Goal: Transaction & Acquisition: Download file/media

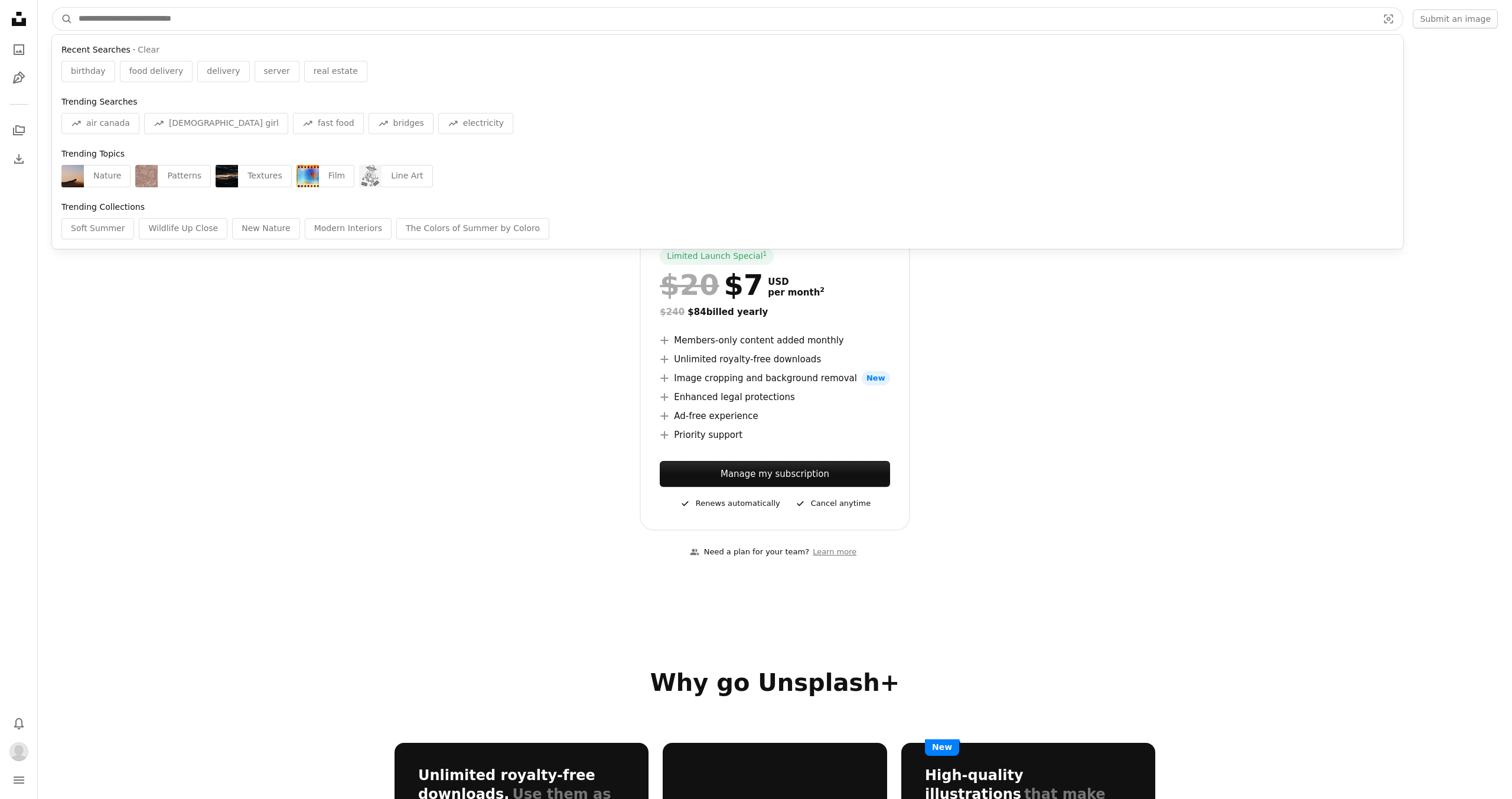
click at [379, 19] on input "Find visuals sitewide" at bounding box center [723, 18] width 1301 height 22
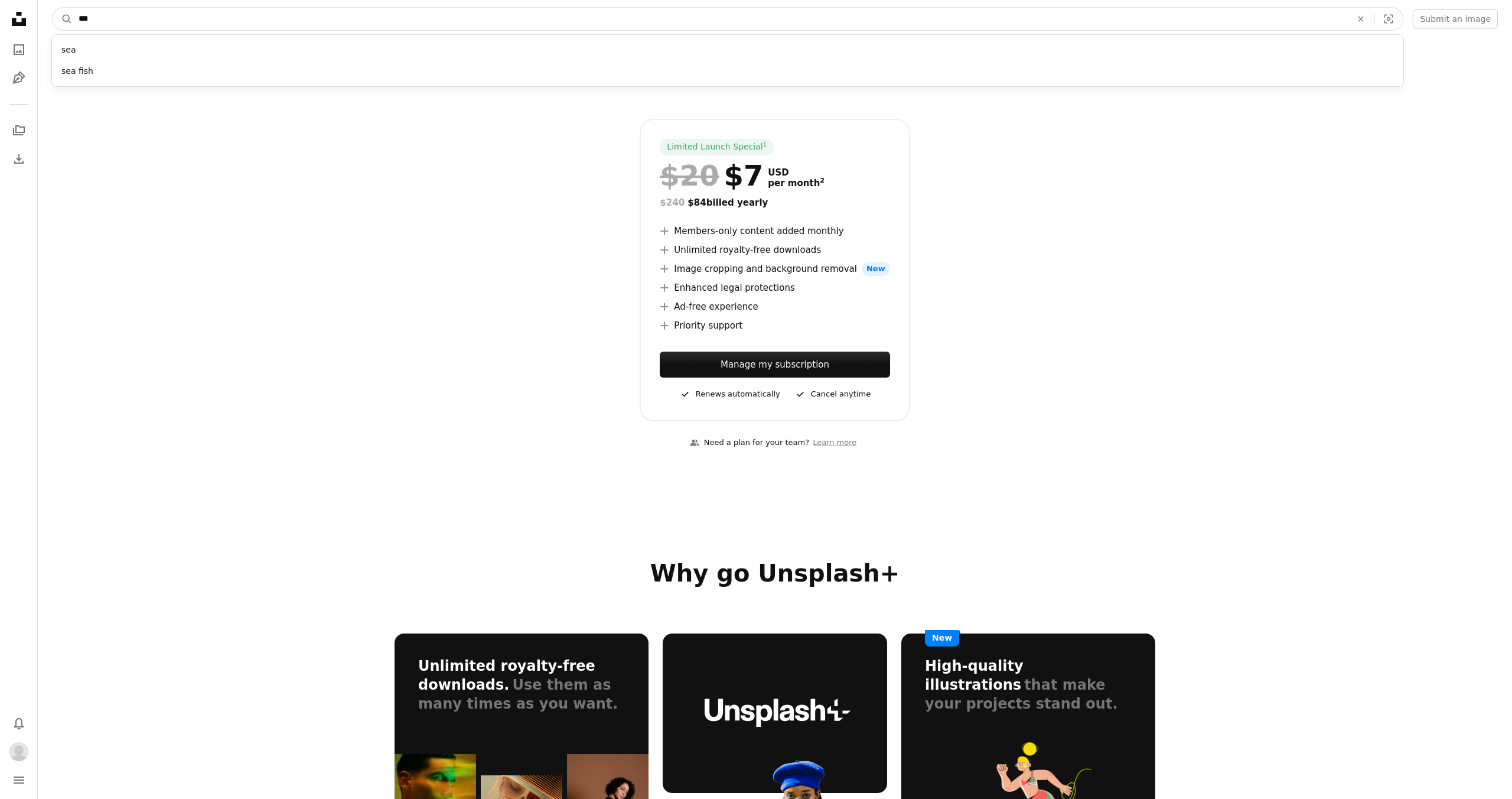
scroll to position [133, 0]
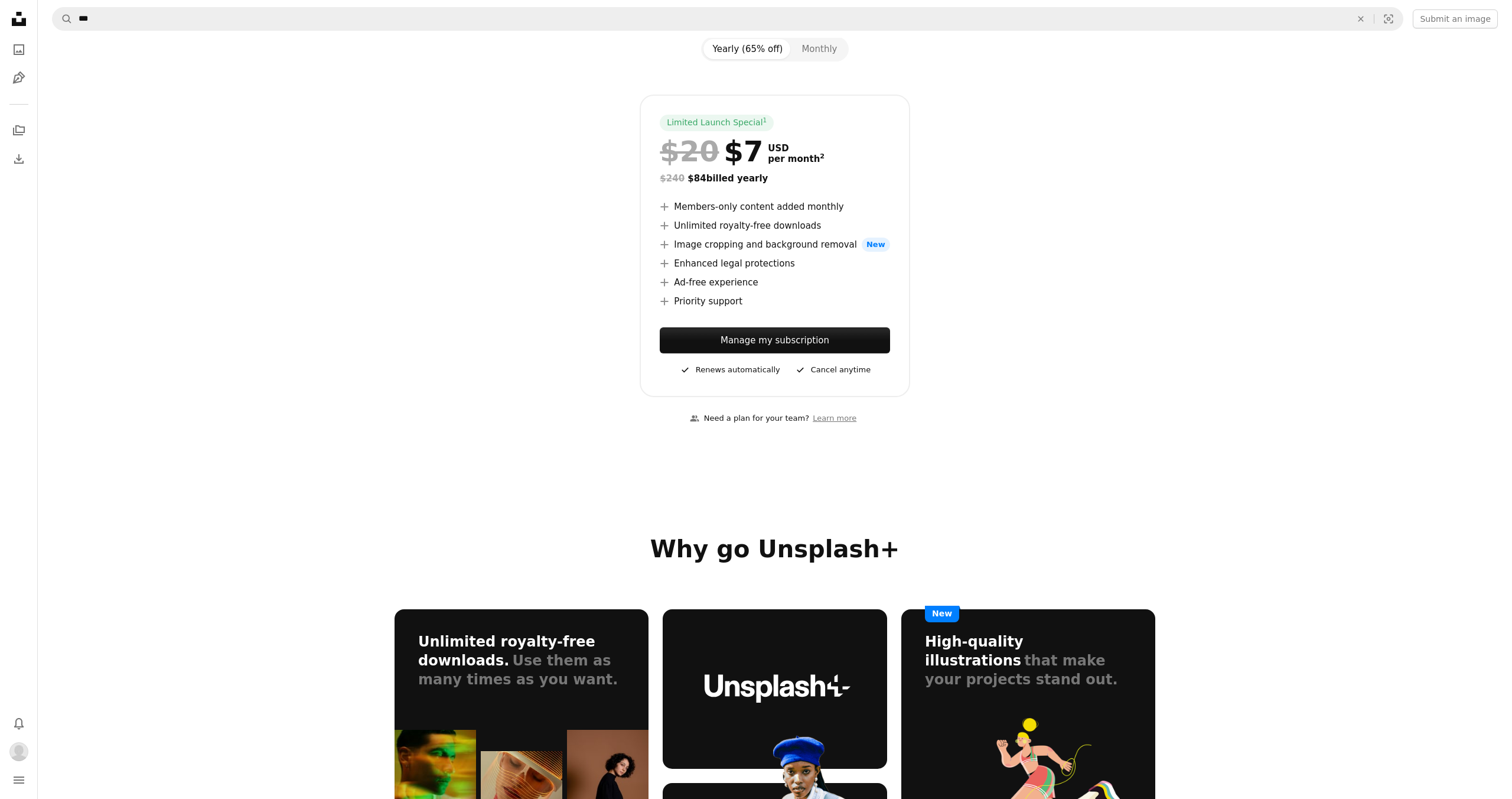
click at [846, 415] on link "Learn more" at bounding box center [834, 418] width 51 height 19
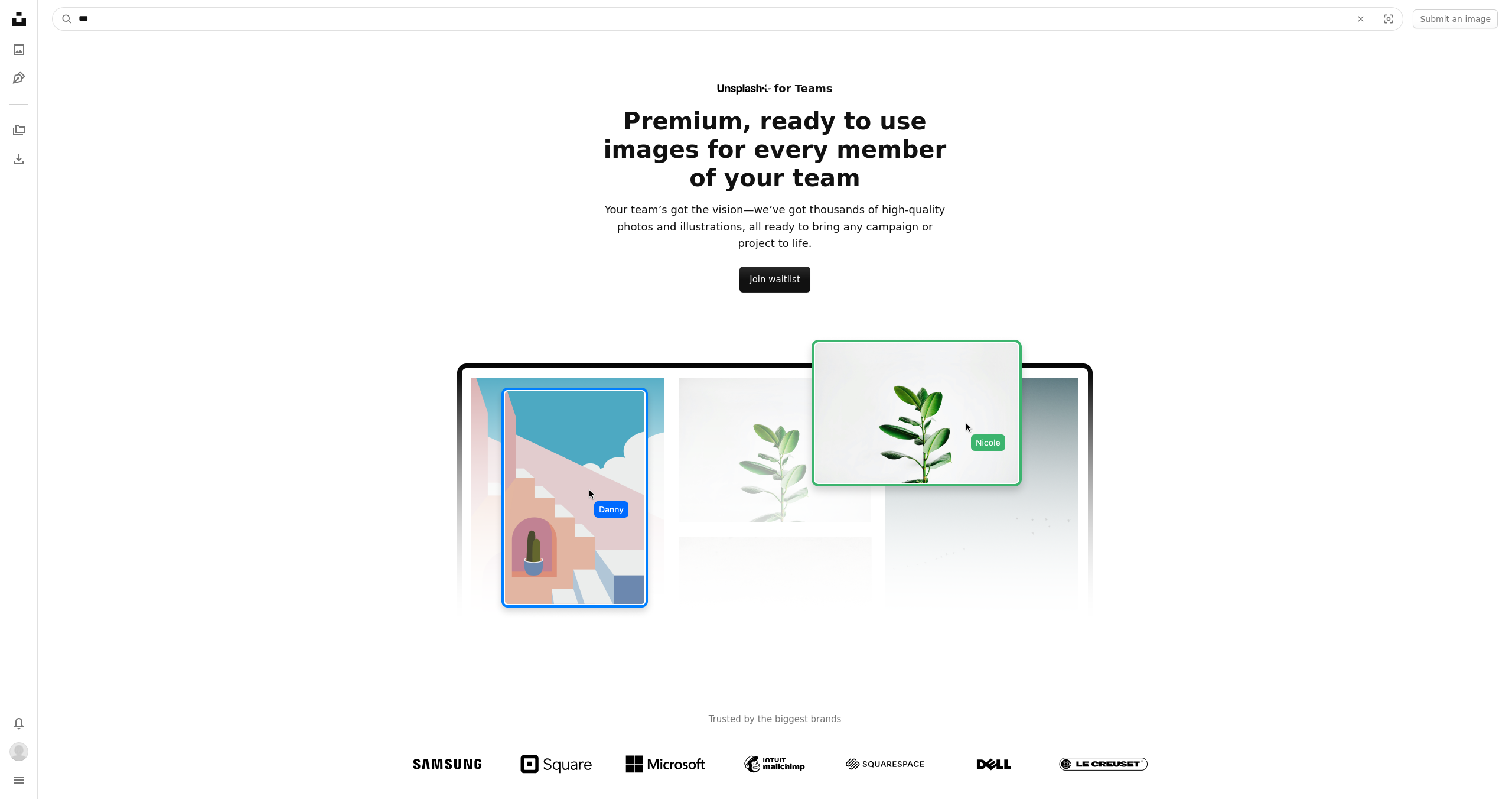
click at [117, 21] on input "***" at bounding box center [710, 18] width 1275 height 22
type input "********"
click at [52, 7] on button "A magnifying glass" at bounding box center [62, 18] width 20 height 22
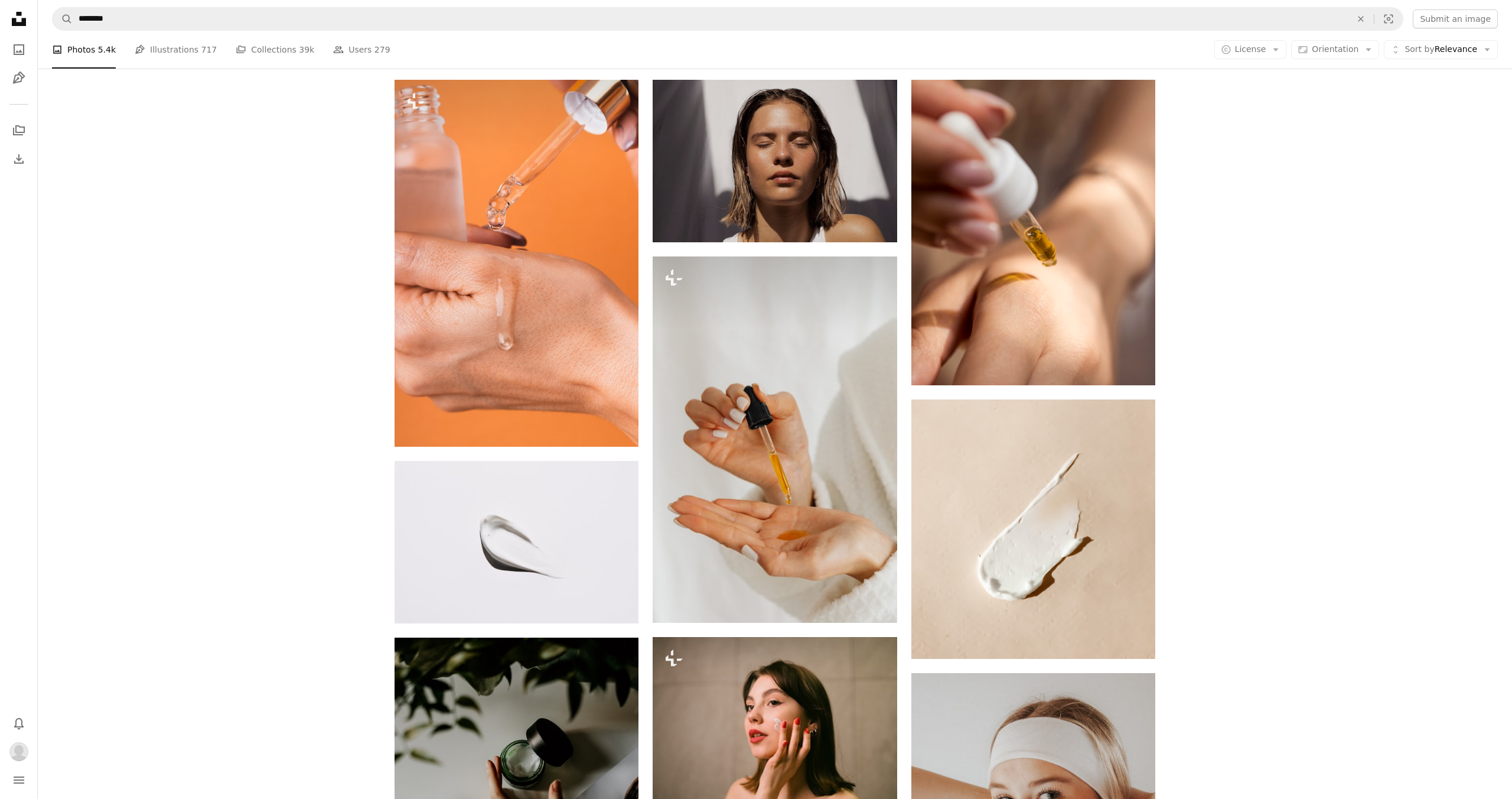
scroll to position [41, 0]
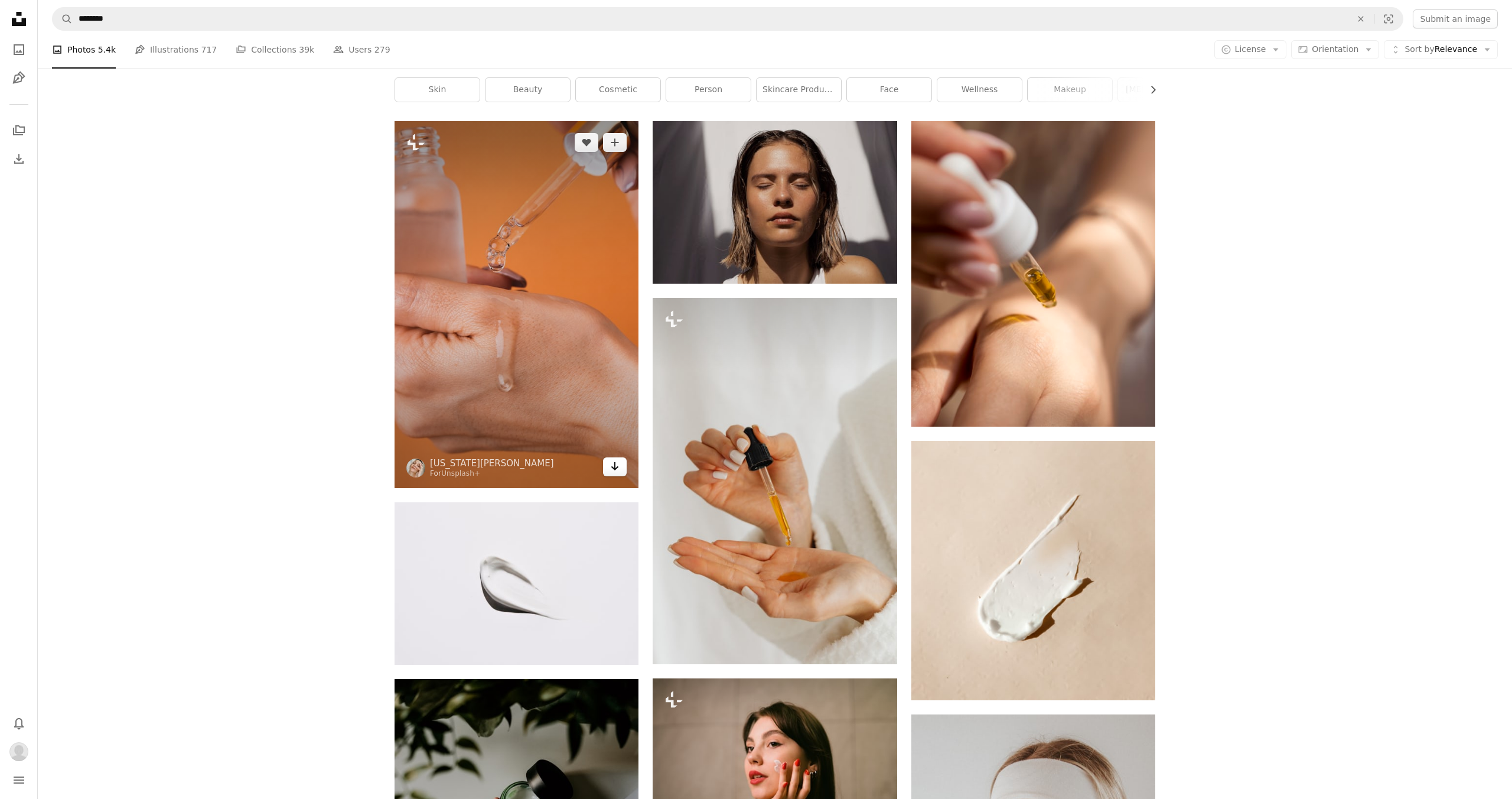
click at [617, 467] on icon "Download" at bounding box center [615, 466] width 7 height 8
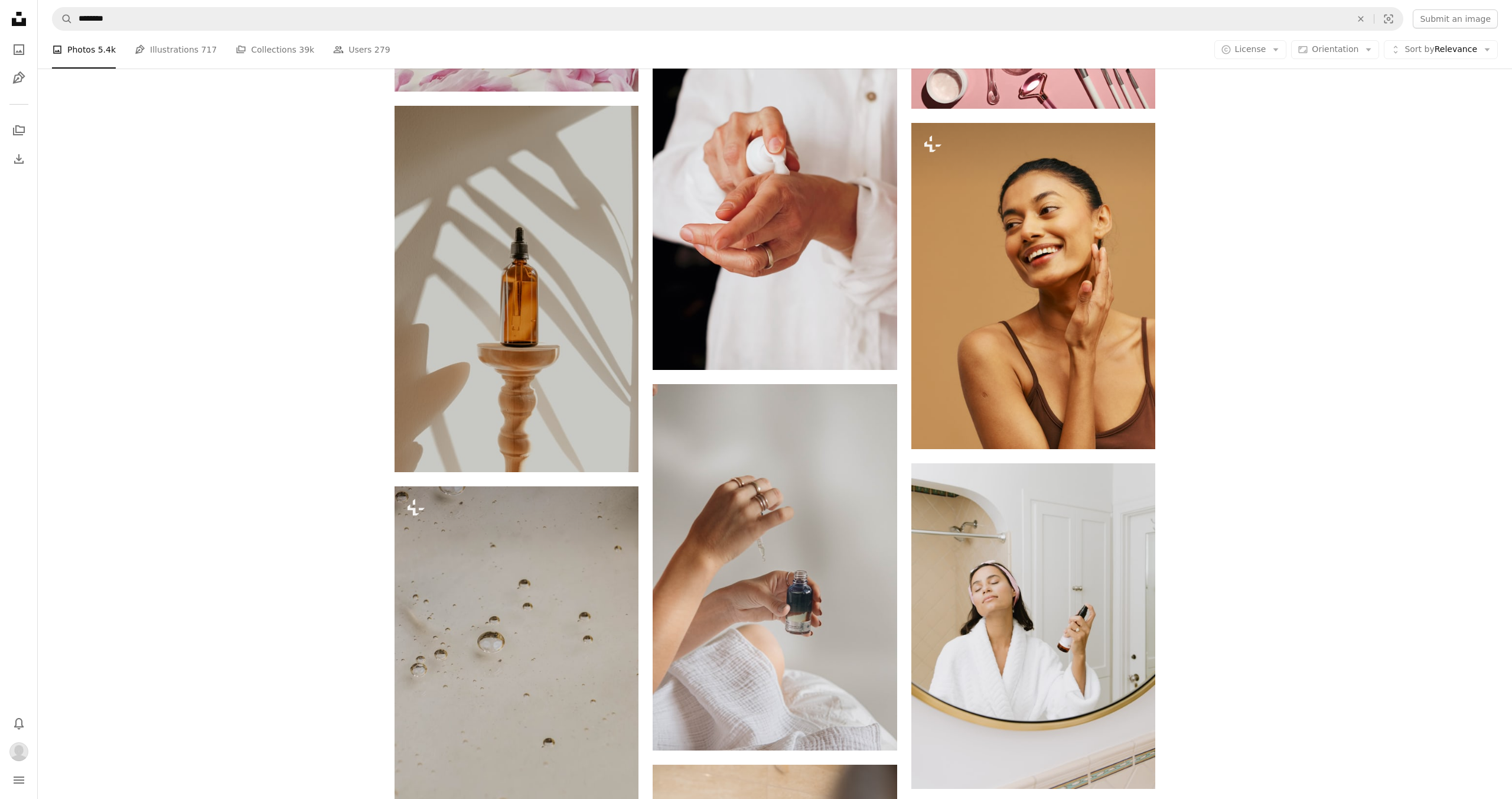
scroll to position [1872, 0]
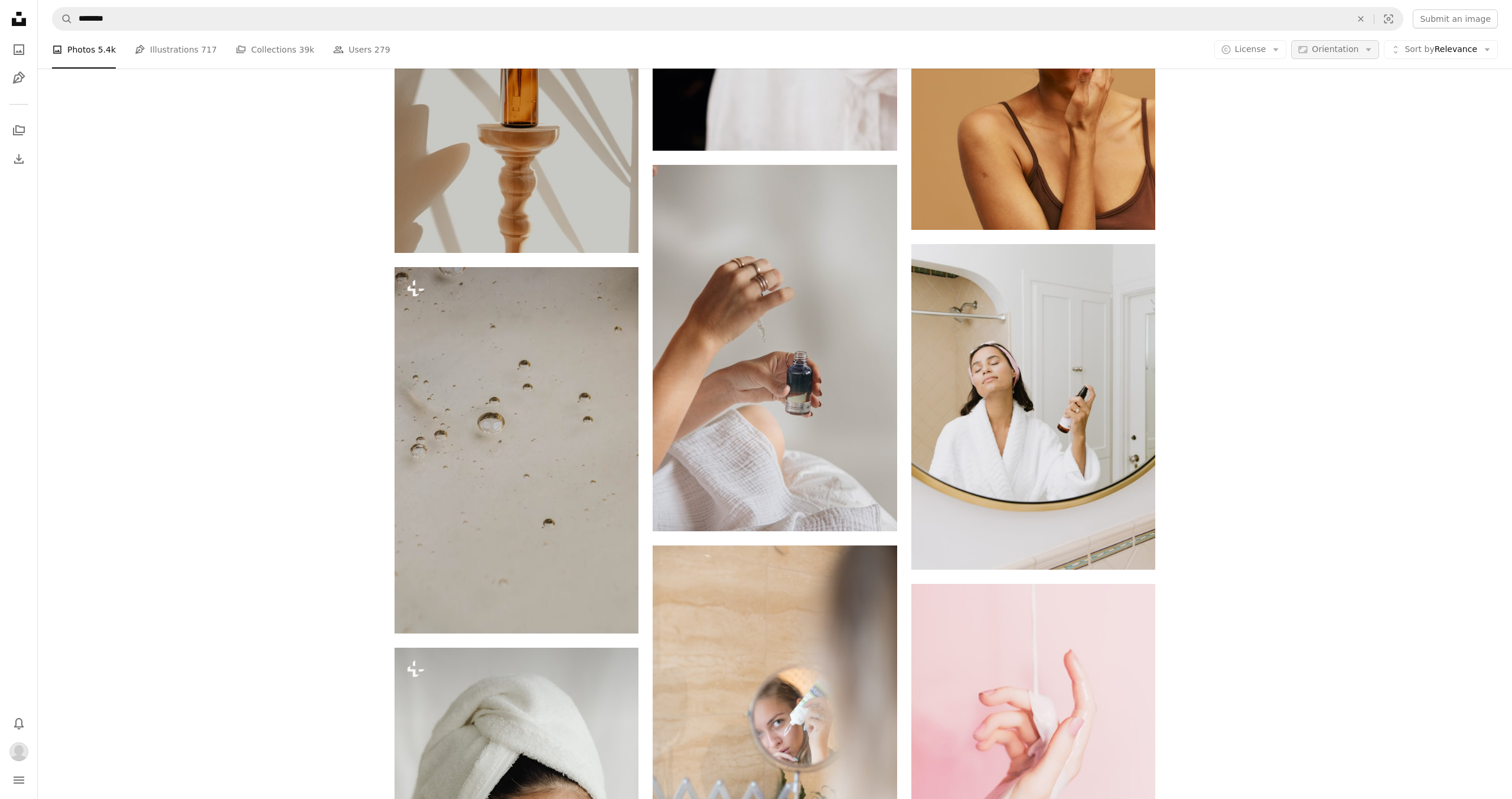
click at [1326, 47] on span "Orientation" at bounding box center [1335, 48] width 47 height 9
click at [1327, 122] on span "Landscape" at bounding box center [1357, 123] width 72 height 12
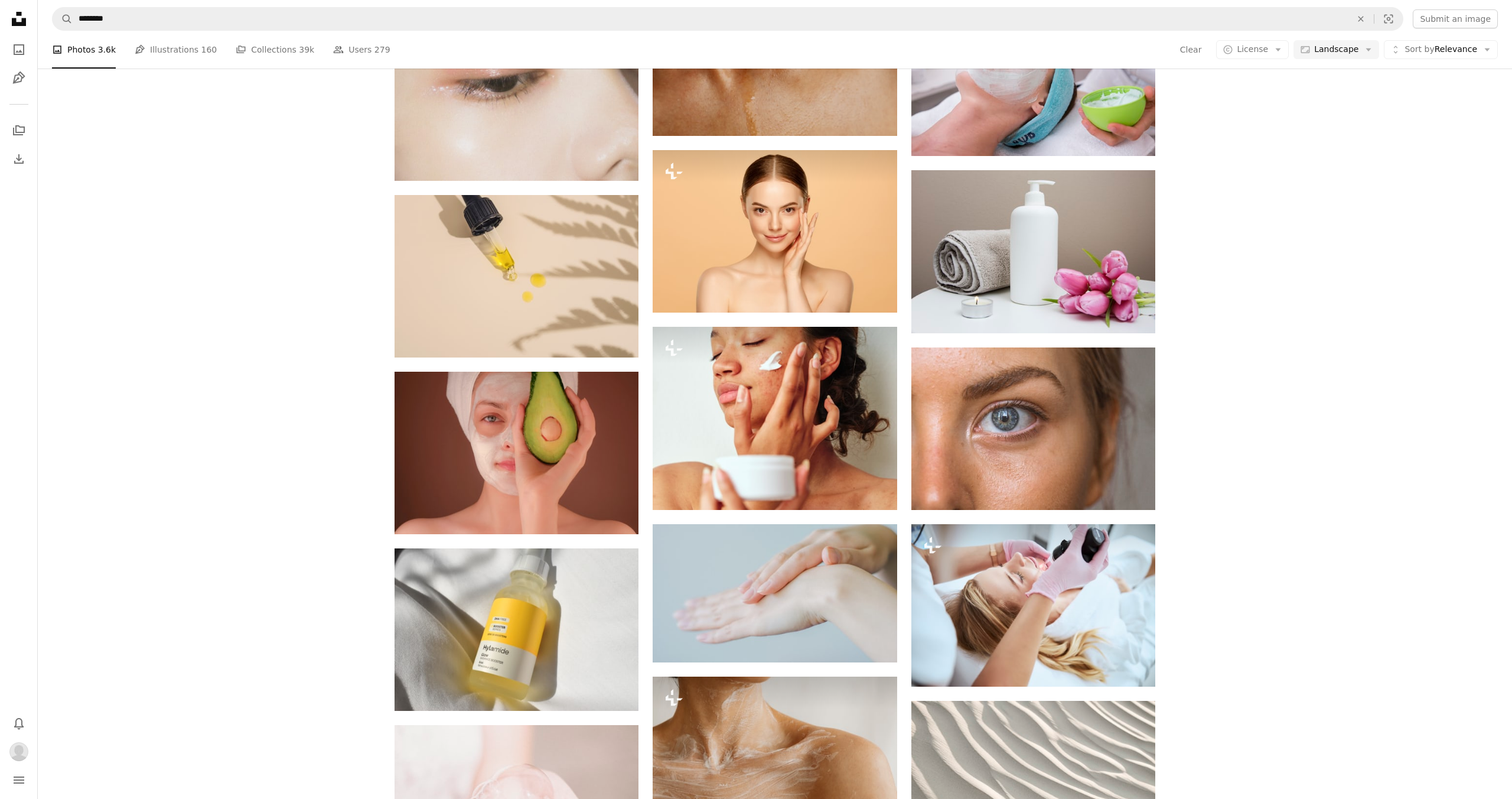
scroll to position [1448, 0]
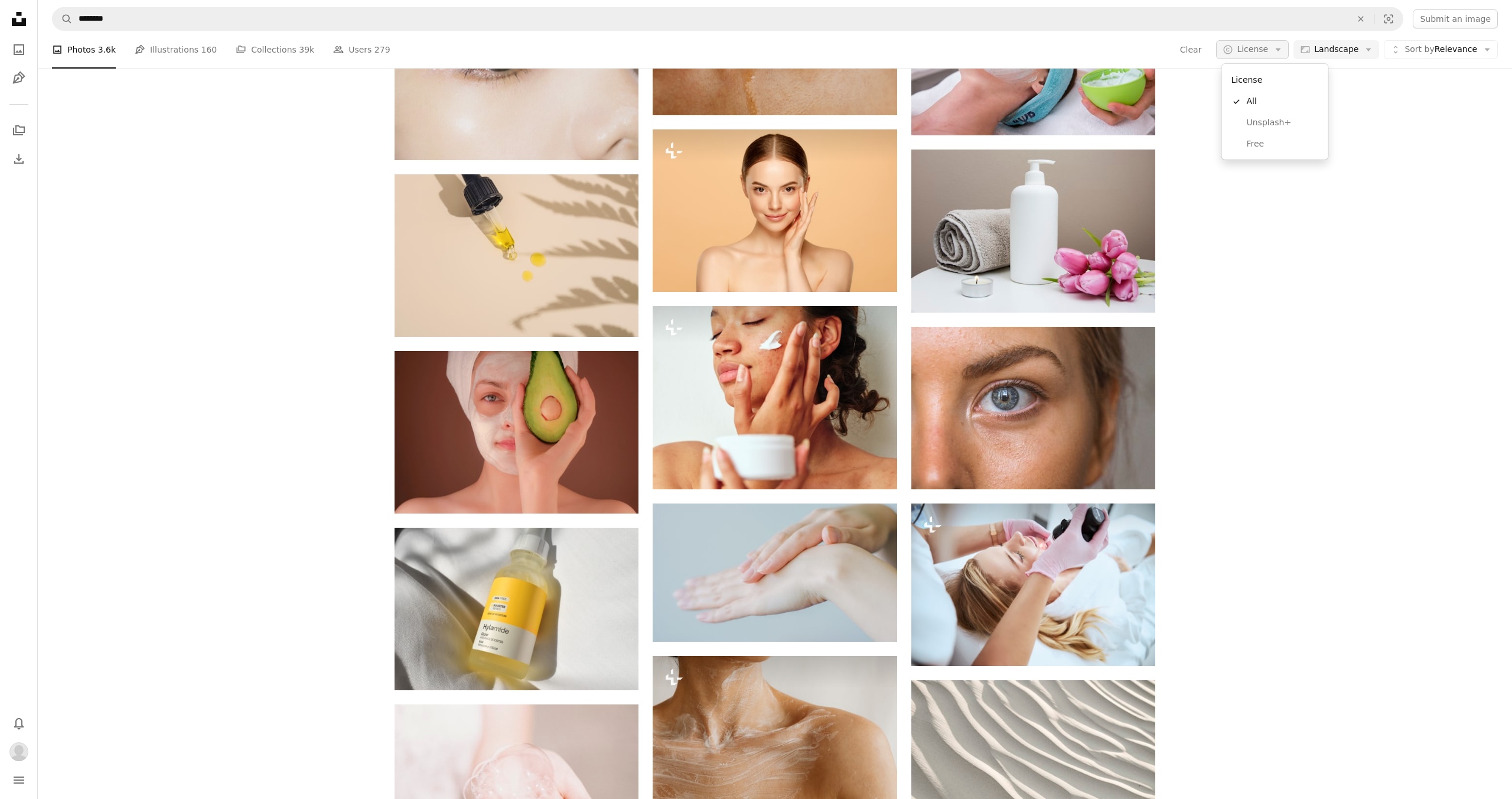
click at [1247, 48] on span "License" at bounding box center [1252, 48] width 32 height 9
click at [1247, 113] on link "Unsplash+" at bounding box center [1275, 123] width 97 height 22
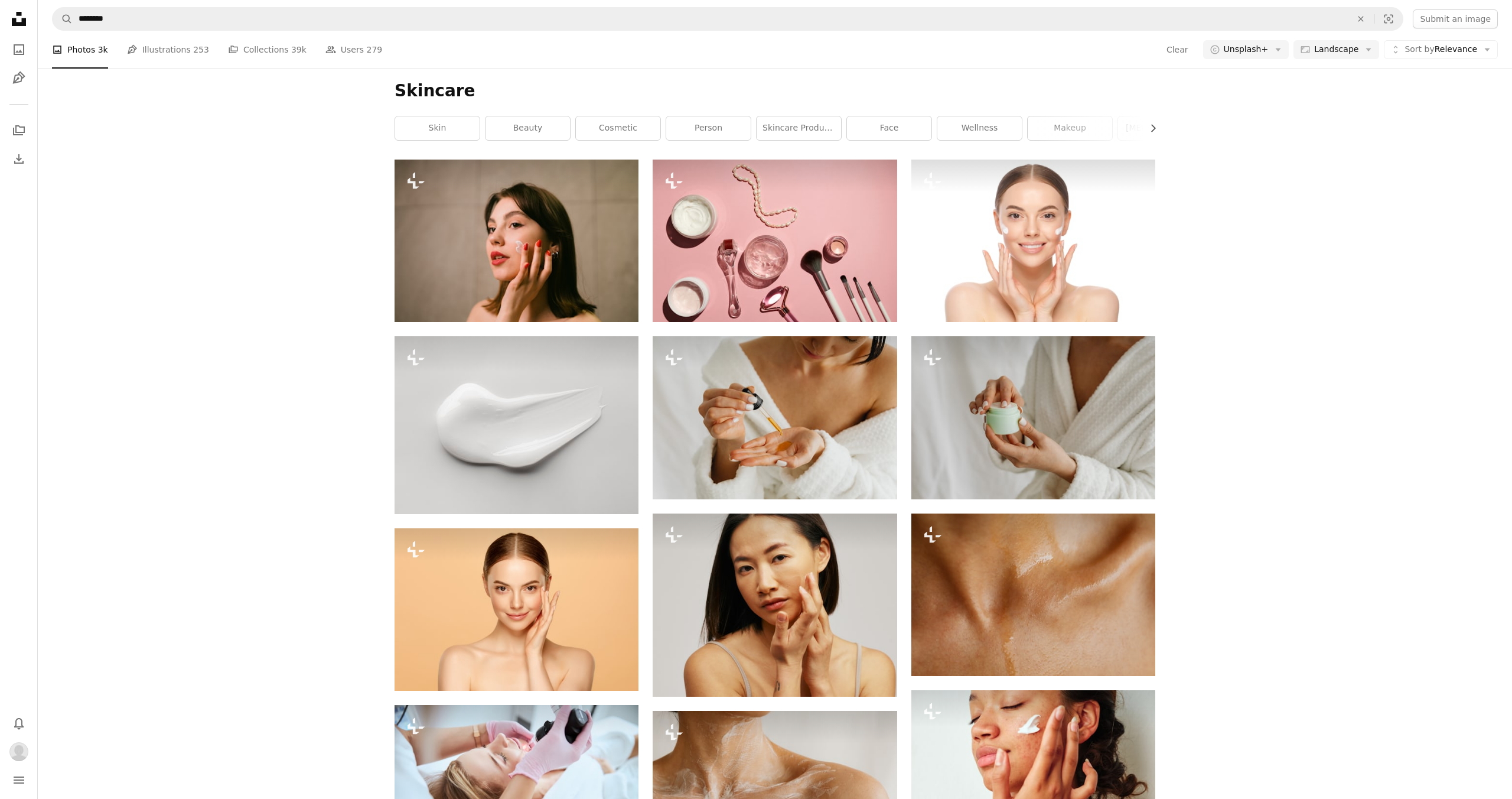
scroll to position [276, 0]
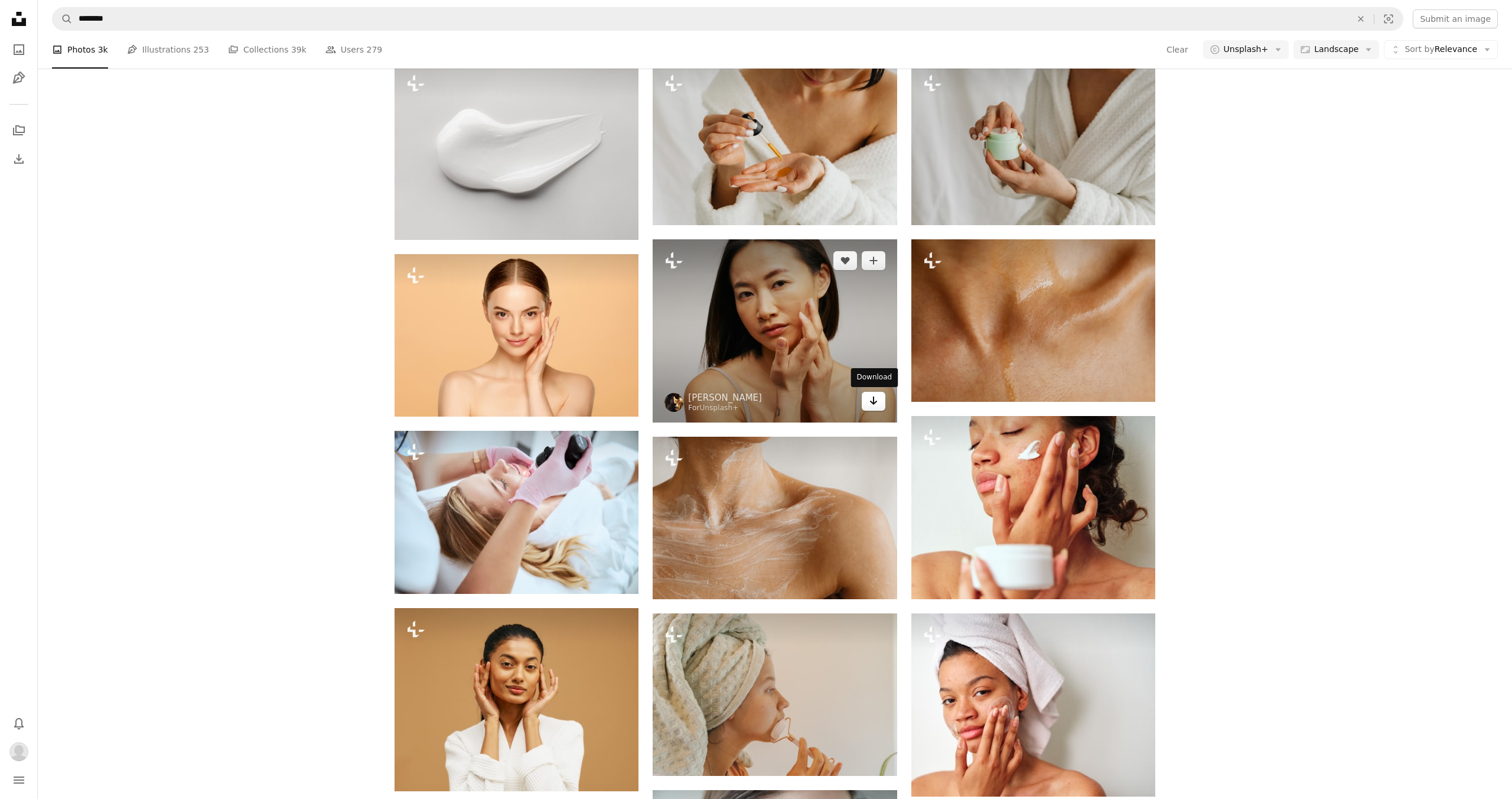
click at [877, 403] on icon "Arrow pointing down" at bounding box center [873, 400] width 9 height 14
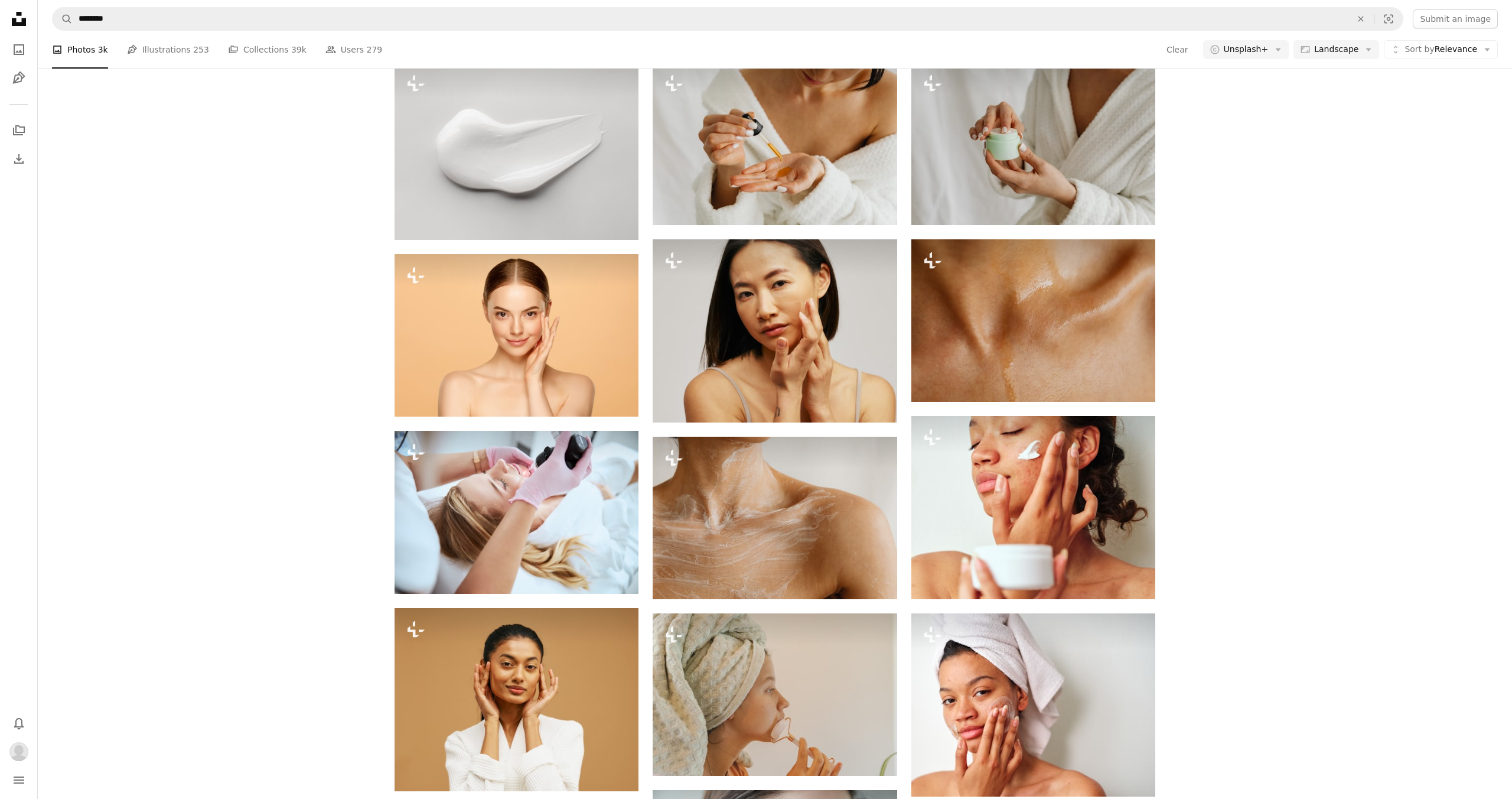
click at [81, 50] on li "A photo Photos 3k" at bounding box center [79, 49] width 56 height 37
click at [75, 54] on li "A photo Photos 3k" at bounding box center [79, 49] width 56 height 37
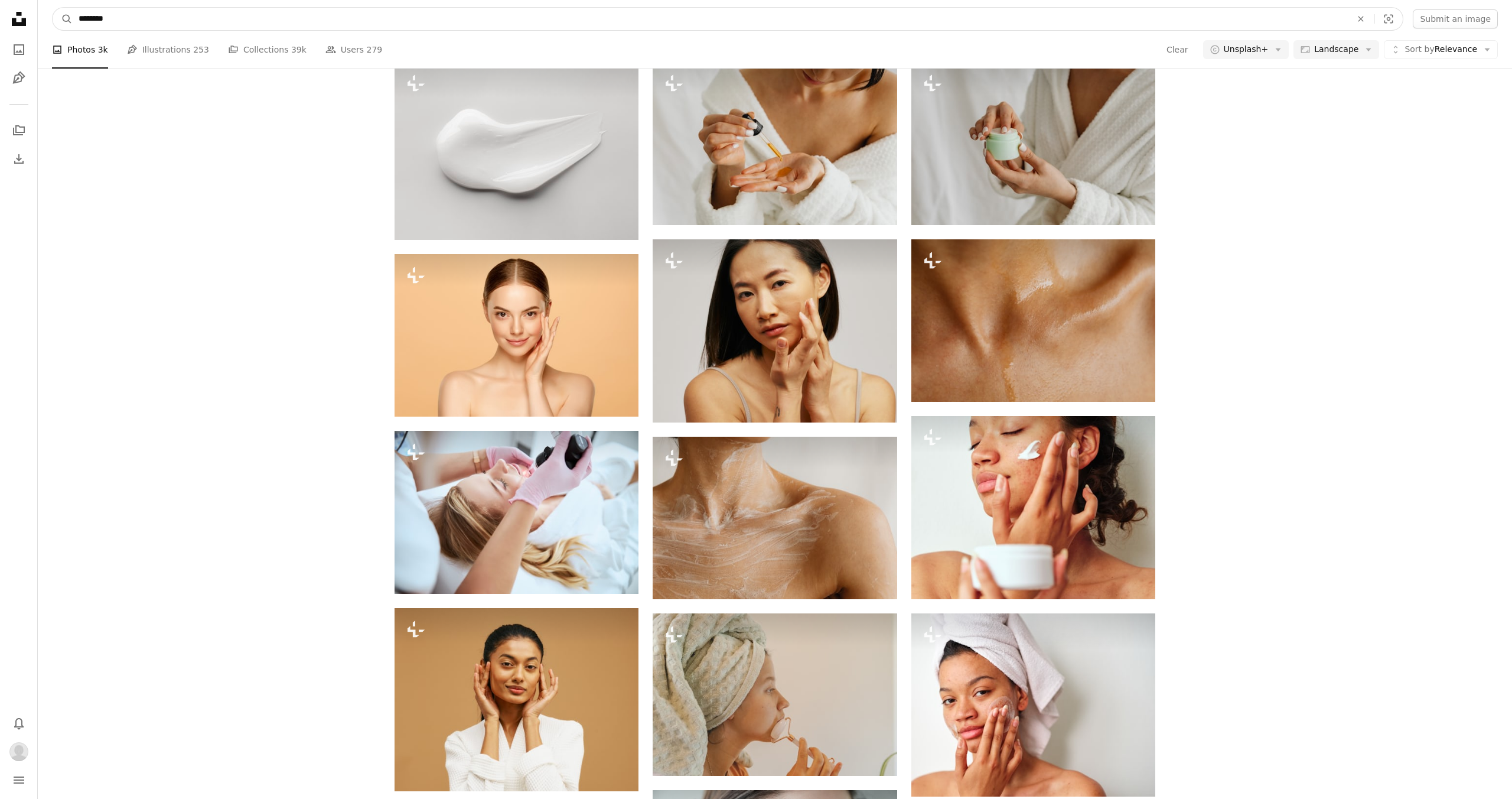
click at [1366, 15] on icon "An X shape" at bounding box center [1361, 18] width 26 height 9
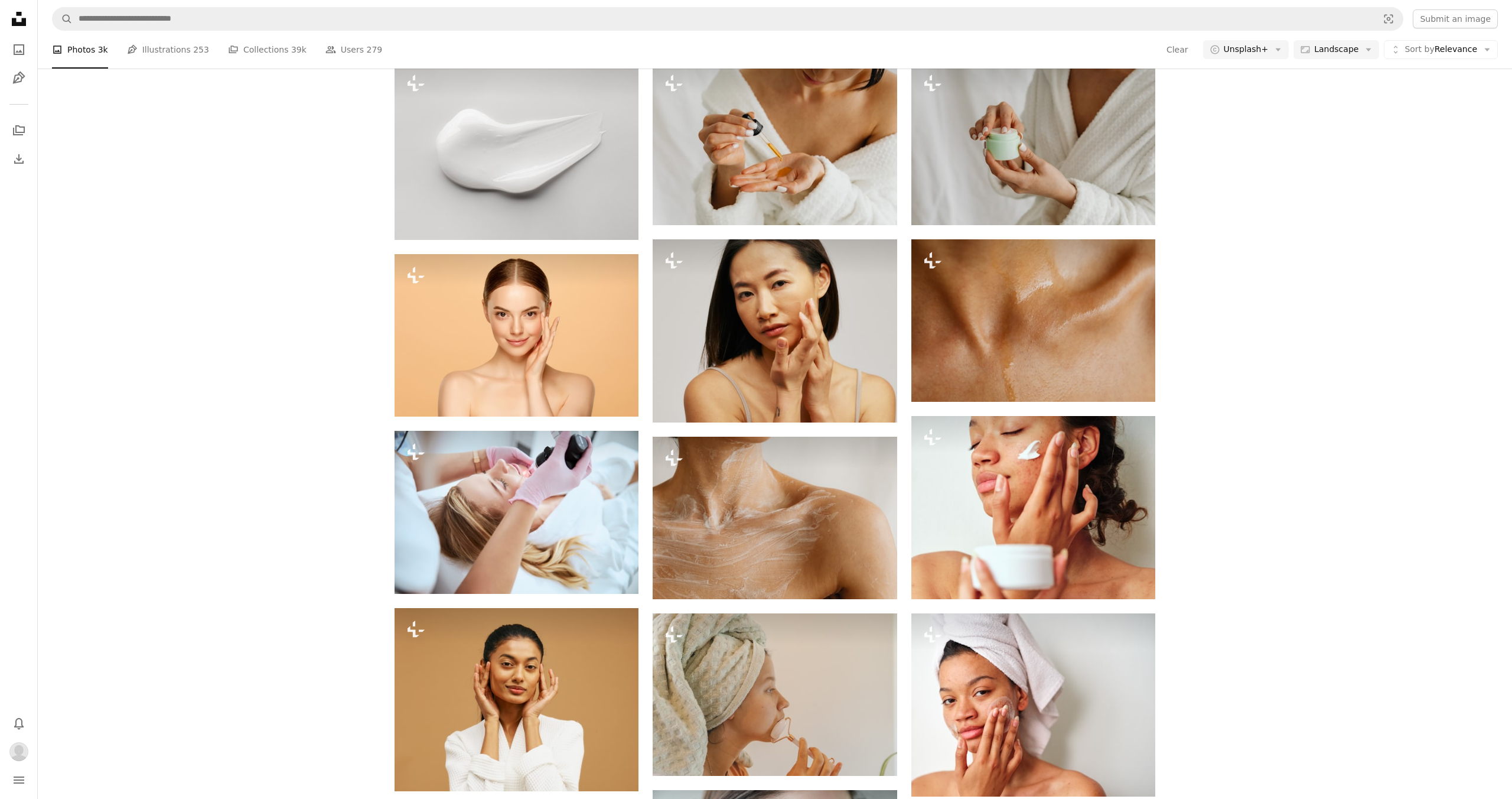
drag, startPoint x: 194, startPoint y: 321, endPoint x: 0, endPoint y: 74, distance: 314.1
click at [29, 44] on link "A photo" at bounding box center [19, 49] width 23 height 23
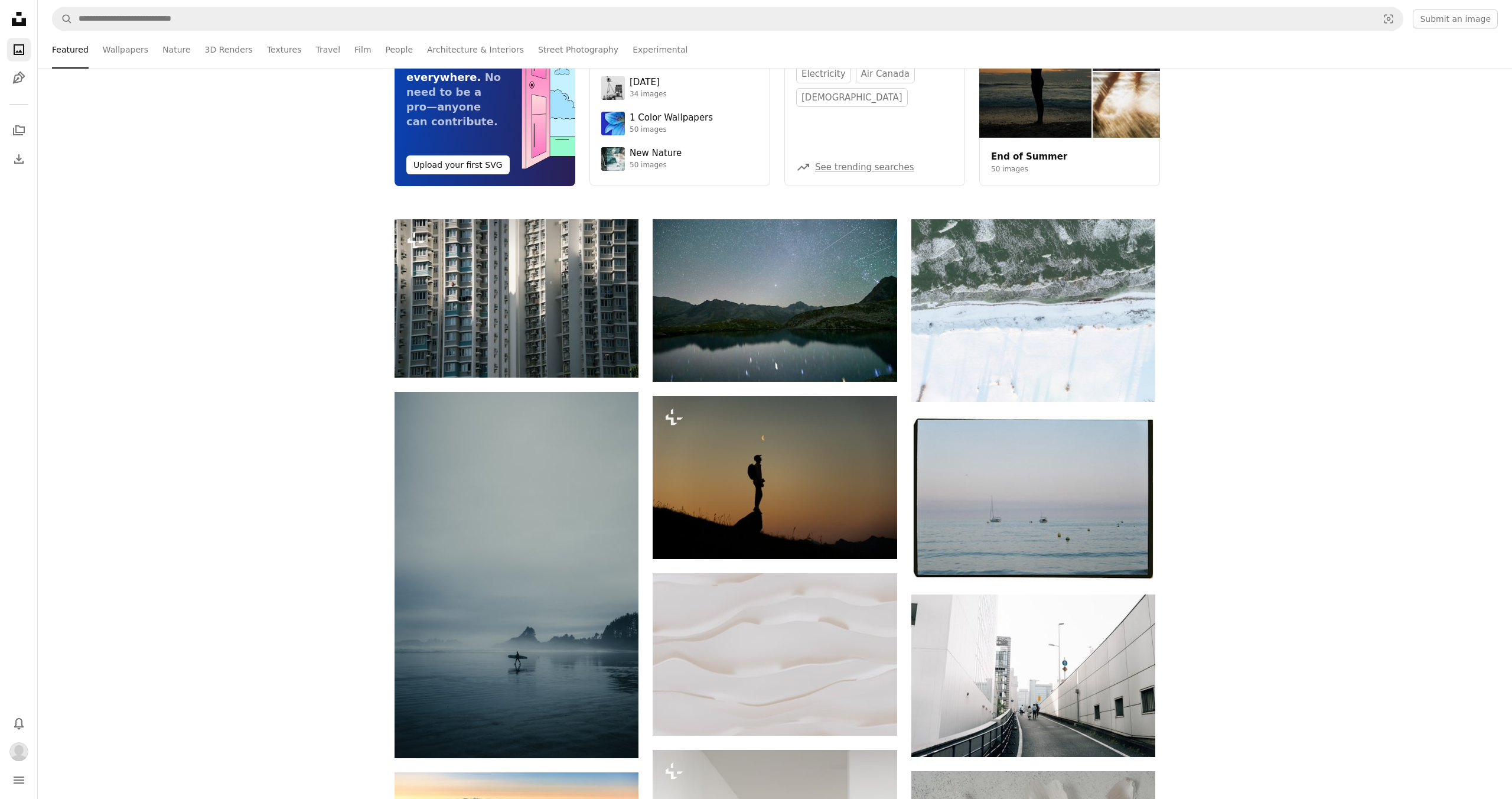
scroll to position [530, 0]
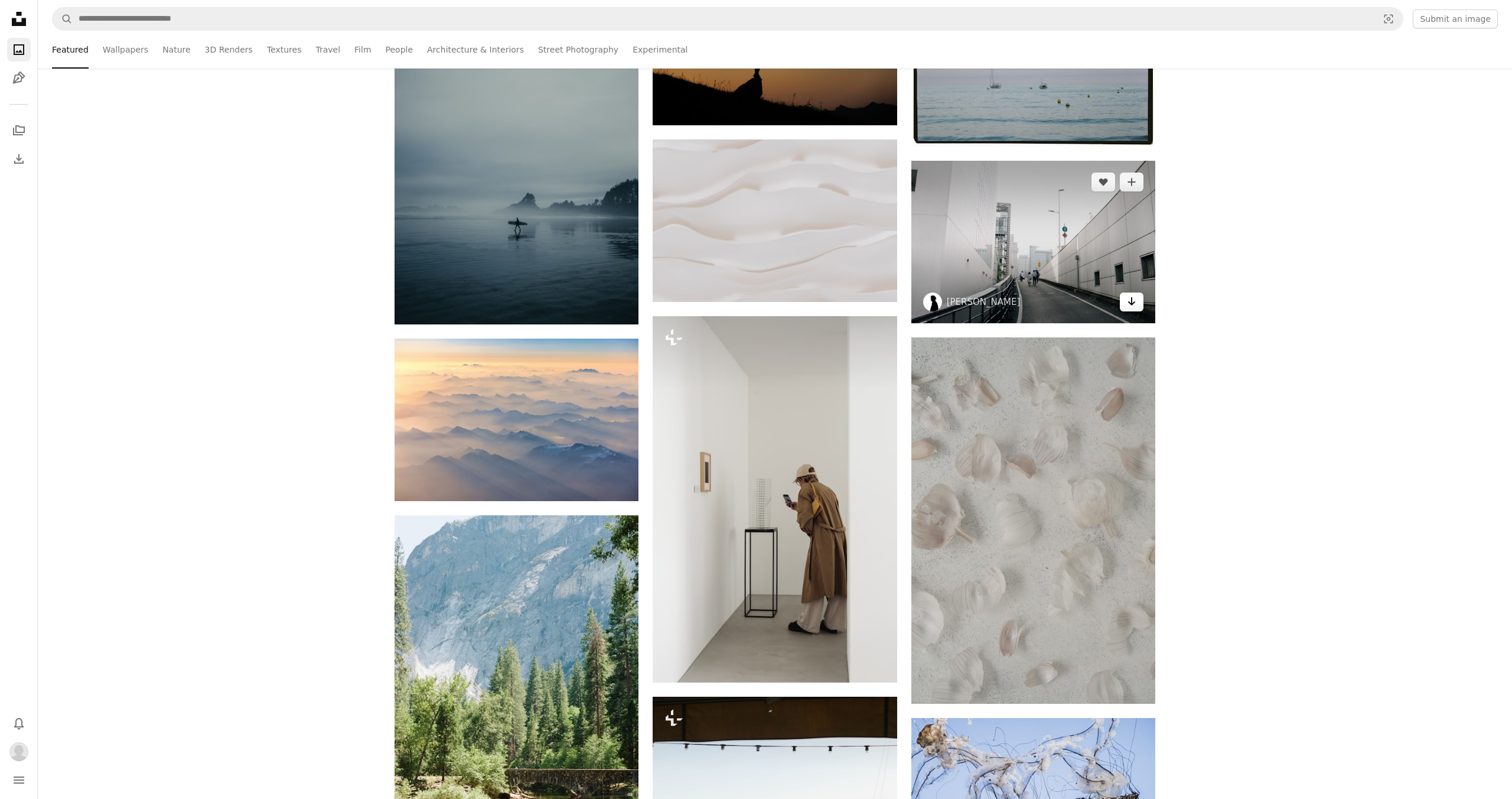
click at [1137, 300] on link "Arrow pointing down" at bounding box center [1132, 301] width 23 height 19
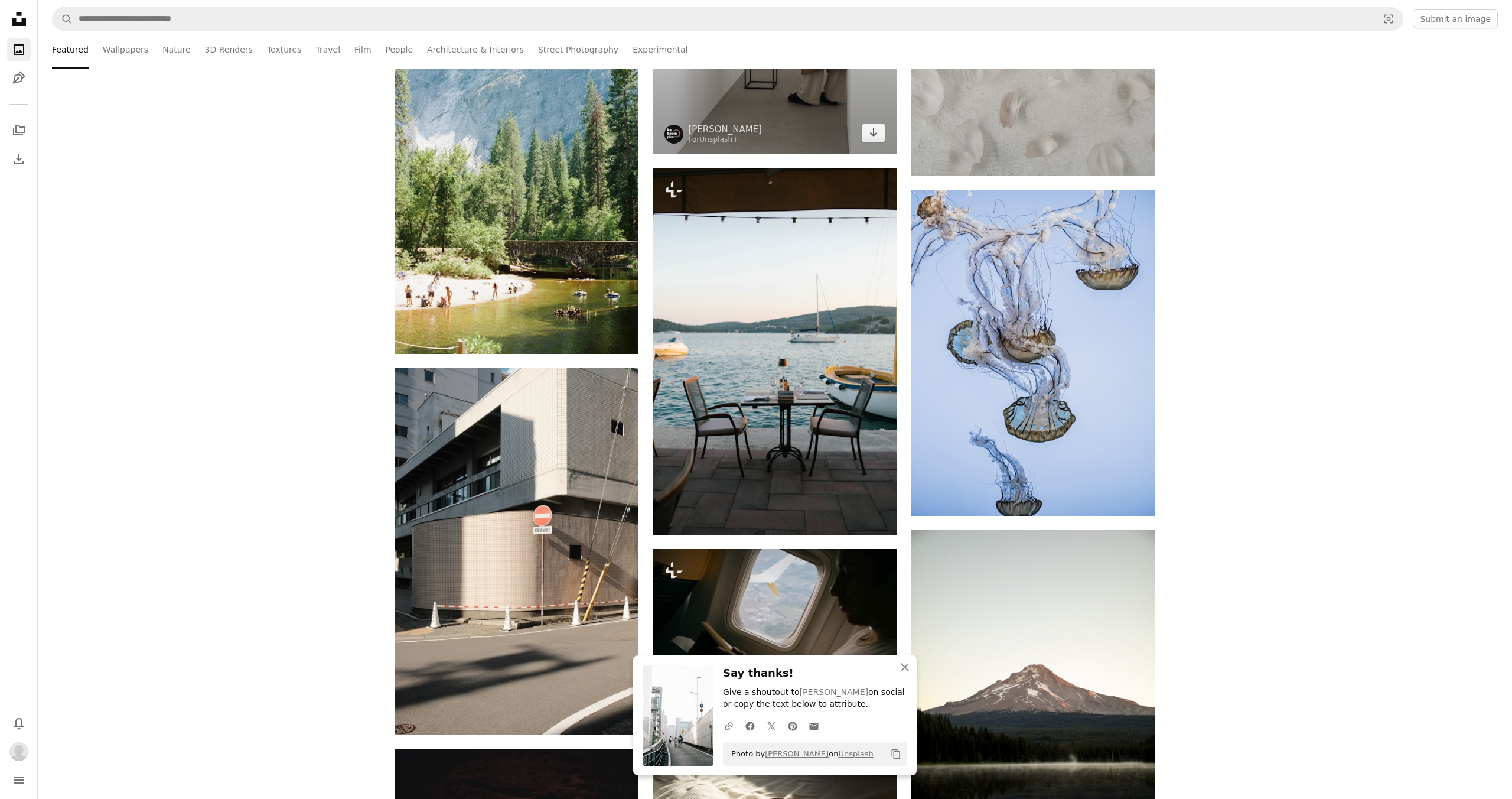
scroll to position [1160, 0]
